Goal: Find specific page/section: Locate a particular part of the current website

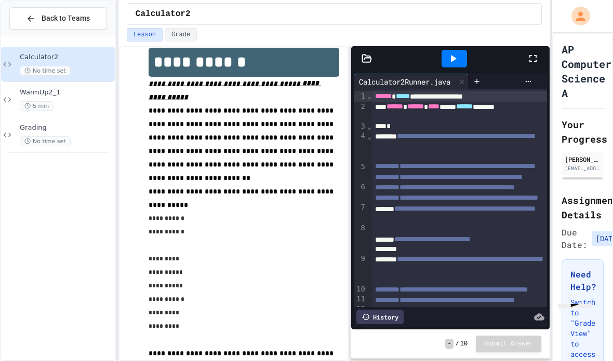
click at [33, 17] on icon at bounding box center [30, 18] width 9 height 9
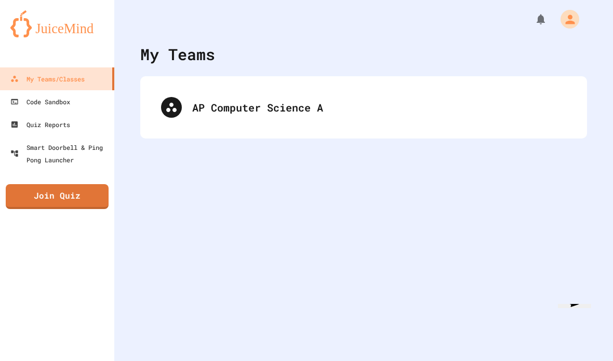
click at [485, 110] on div "AP Computer Science A" at bounding box center [379, 108] width 374 height 16
